Goal: Information Seeking & Learning: Find specific fact

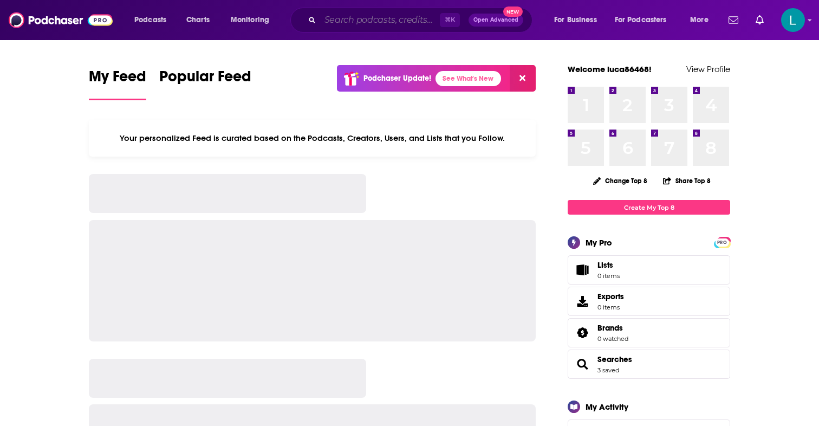
click at [352, 24] on input "Search podcasts, credits, & more..." at bounding box center [380, 19] width 120 height 17
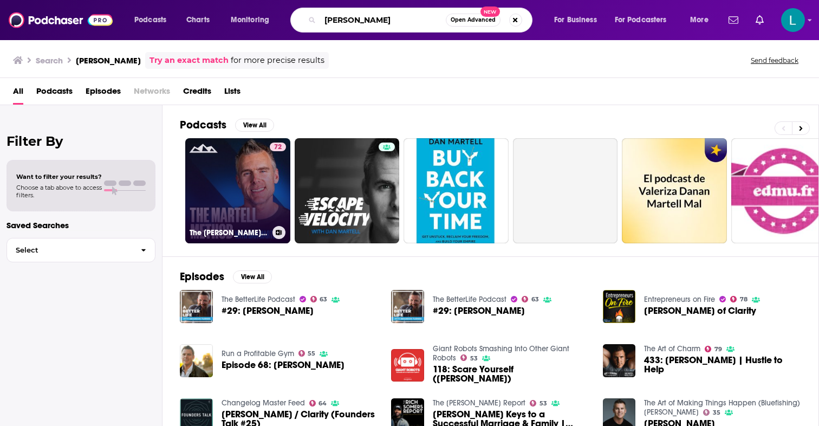
type input "[PERSON_NAME]"
click at [243, 201] on link "72 The [PERSON_NAME] Method w/ [PERSON_NAME]" at bounding box center [237, 190] width 105 height 105
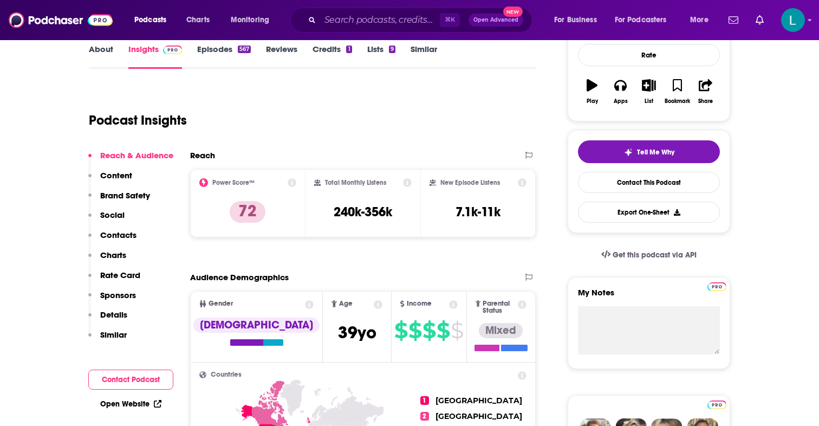
scroll to position [154, 0]
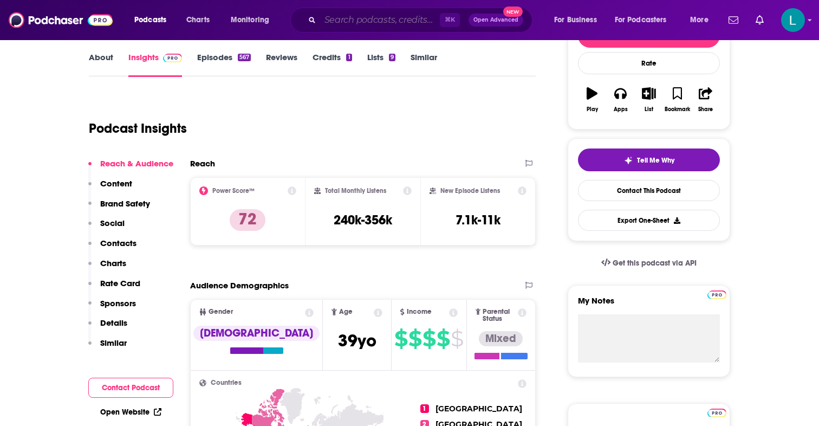
click at [353, 22] on input "Search podcasts, credits, & more..." at bounding box center [380, 19] width 120 height 17
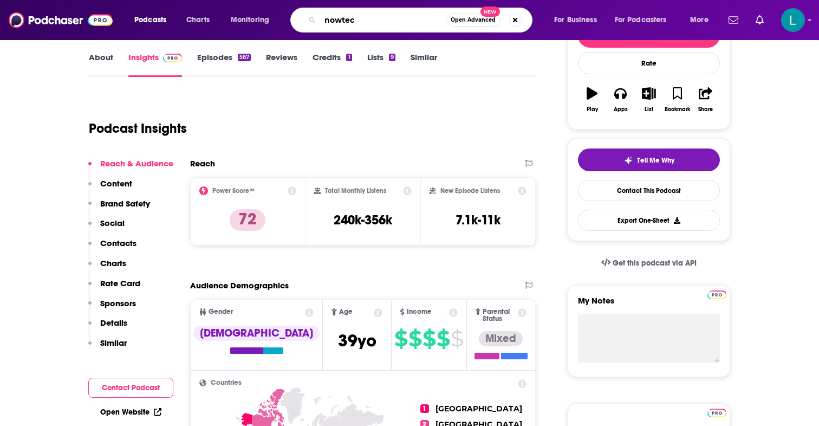
type input "nowtech"
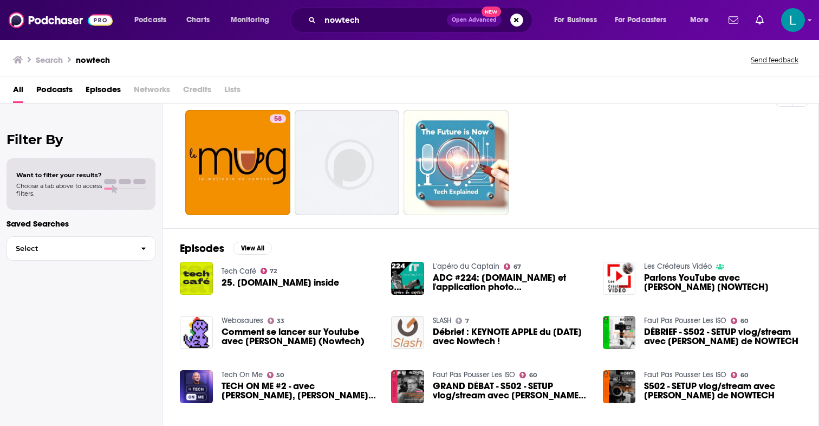
scroll to position [27, 0]
click at [365, 22] on input "nowtech" at bounding box center [383, 19] width 127 height 17
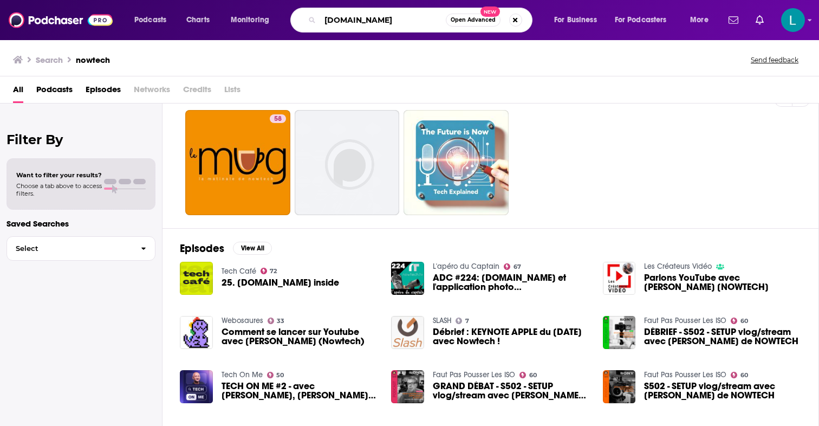
type input "[DOMAIN_NAME]"
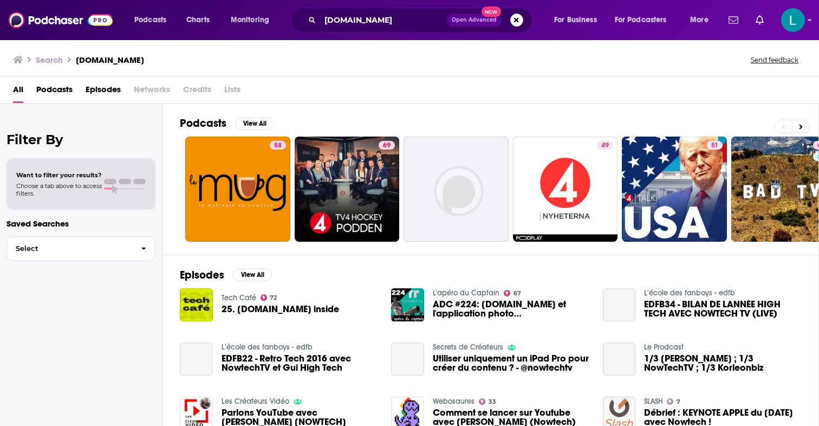
click at [199, 302] on img "25. Nowtech.tv inside" at bounding box center [196, 304] width 33 height 33
